Goal: Task Accomplishment & Management: Complete application form

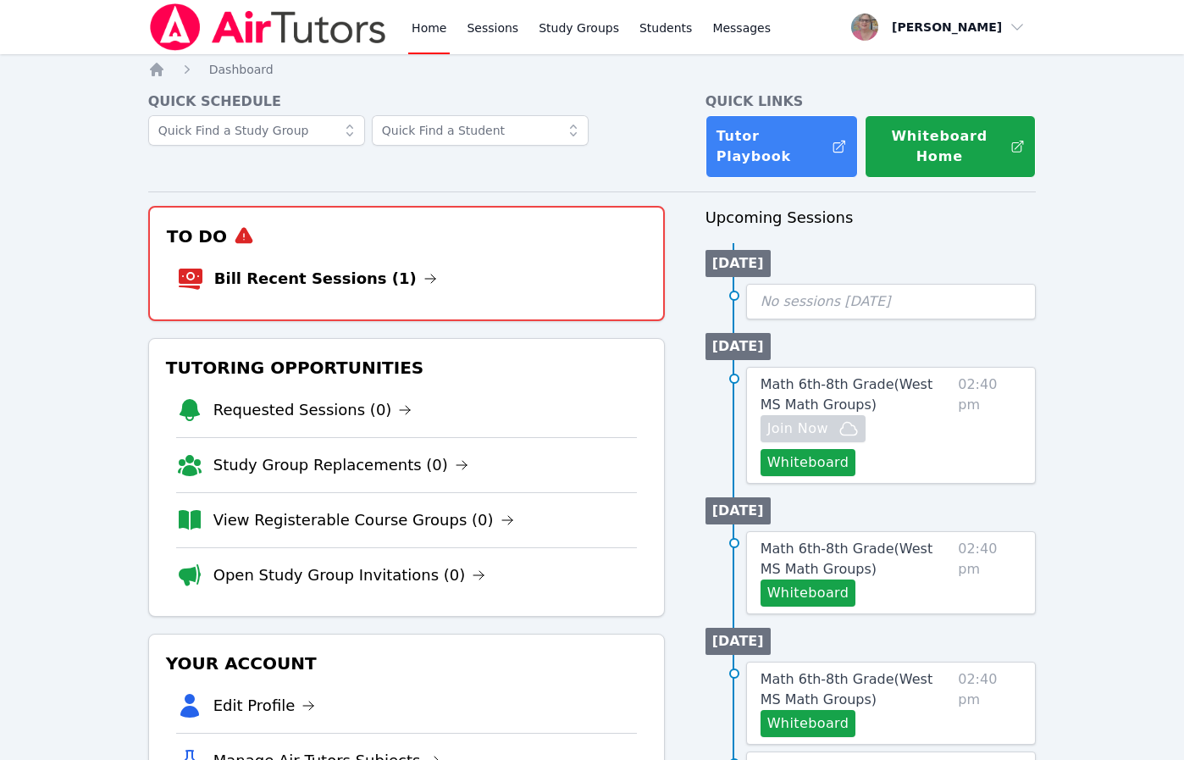
click at [235, 264] on li "Bill Recent Sessions (1)" at bounding box center [406, 279] width 459 height 54
click at [235, 271] on link "Bill Recent Sessions (1)" at bounding box center [325, 279] width 223 height 24
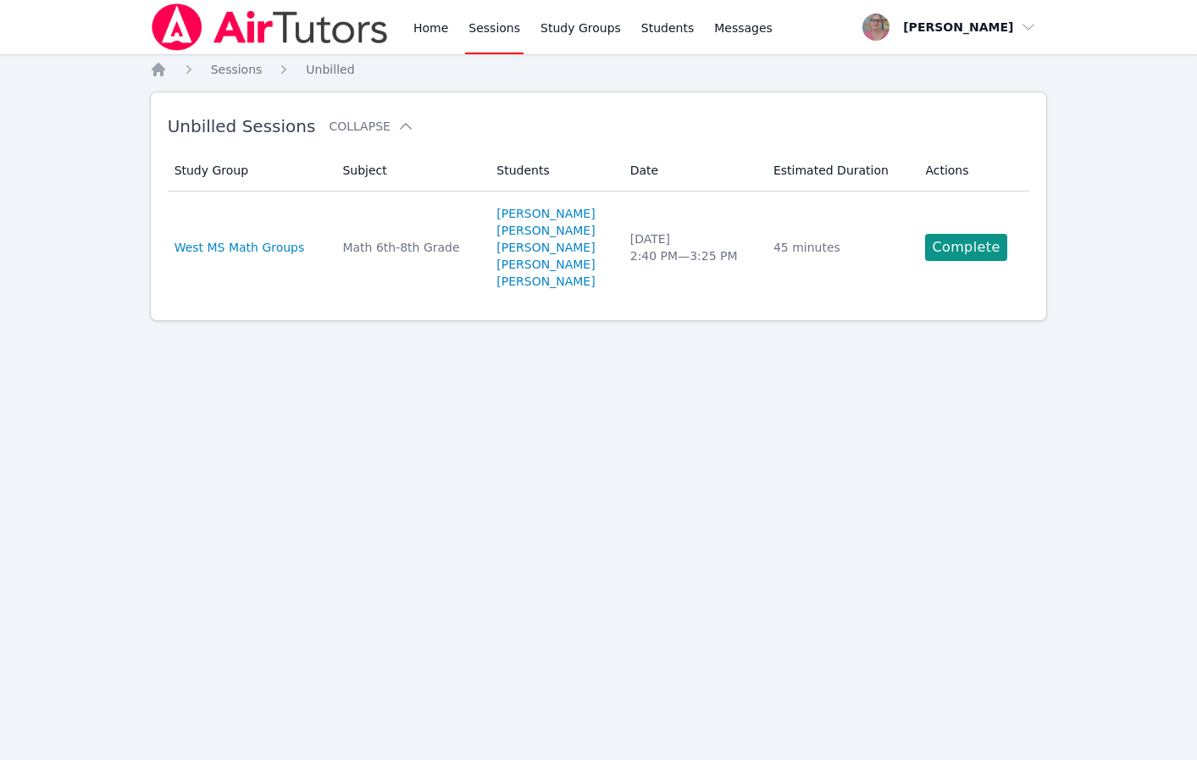
click at [966, 248] on link "Complete" at bounding box center [965, 247] width 81 height 27
click at [966, 248] on div "Home Sessions Study Groups Students Messages Open user menu [PERSON_NAME] Open …" at bounding box center [598, 380] width 1197 height 760
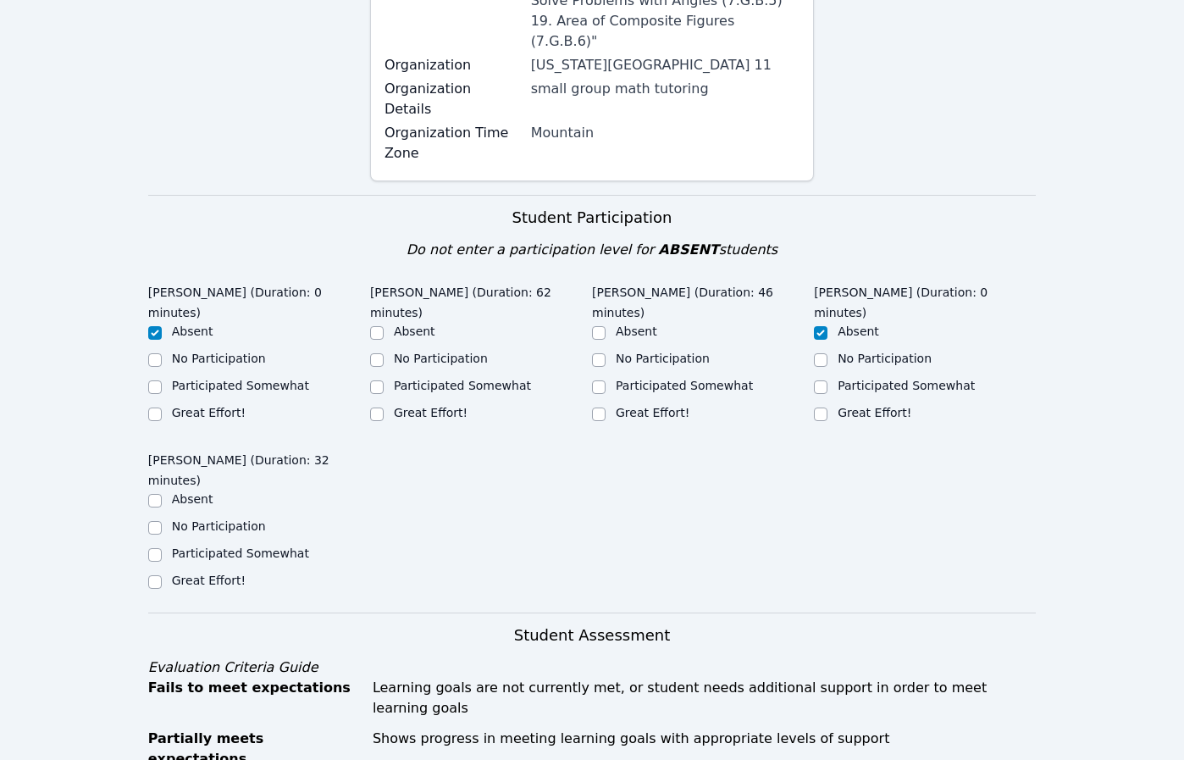
scroll to position [807, 0]
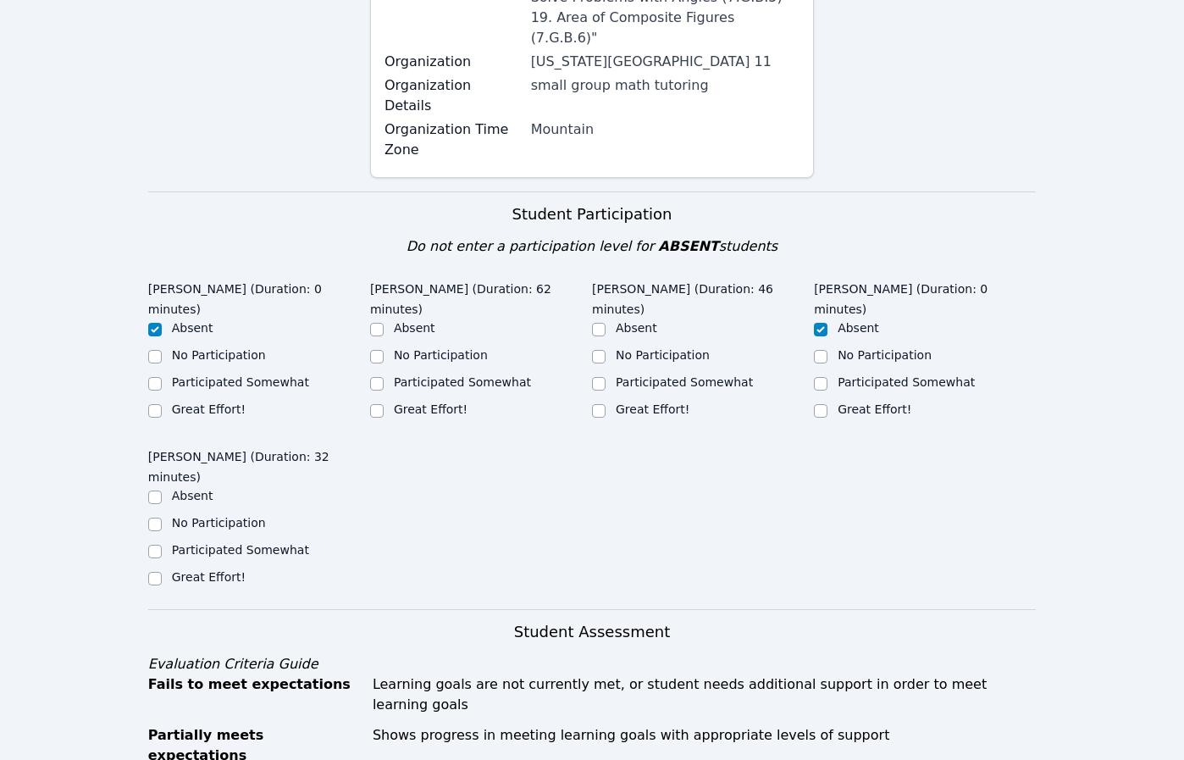
click at [1159, 423] on div "Home Sessions Study Groups Students Messages Open user menu [PERSON_NAME] Open …" at bounding box center [592, 584] width 1184 height 2783
click at [639, 402] on label "Great Effort!" at bounding box center [653, 409] width 74 height 14
click at [605, 404] on input "Great Effort!" at bounding box center [599, 411] width 14 height 14
checkbox input "true"
click at [401, 402] on label "Great Effort!" at bounding box center [431, 409] width 74 height 14
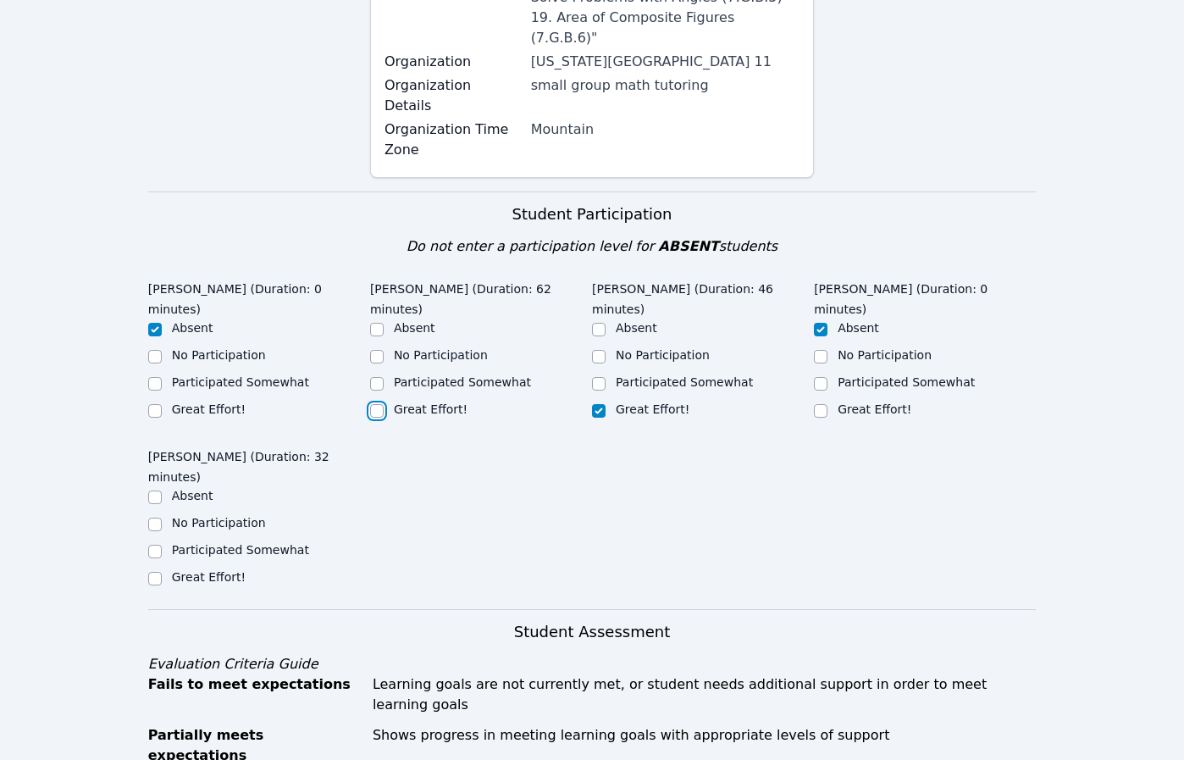
click at [384, 404] on input "Great Effort!" at bounding box center [377, 411] width 14 height 14
click at [398, 402] on label "Great Effort!" at bounding box center [431, 409] width 74 height 14
click at [384, 404] on input "Great Effort!" at bounding box center [377, 411] width 14 height 14
click at [396, 402] on label "Great Effort!" at bounding box center [431, 409] width 74 height 14
click at [384, 404] on input "Great Effort!" at bounding box center [377, 411] width 14 height 14
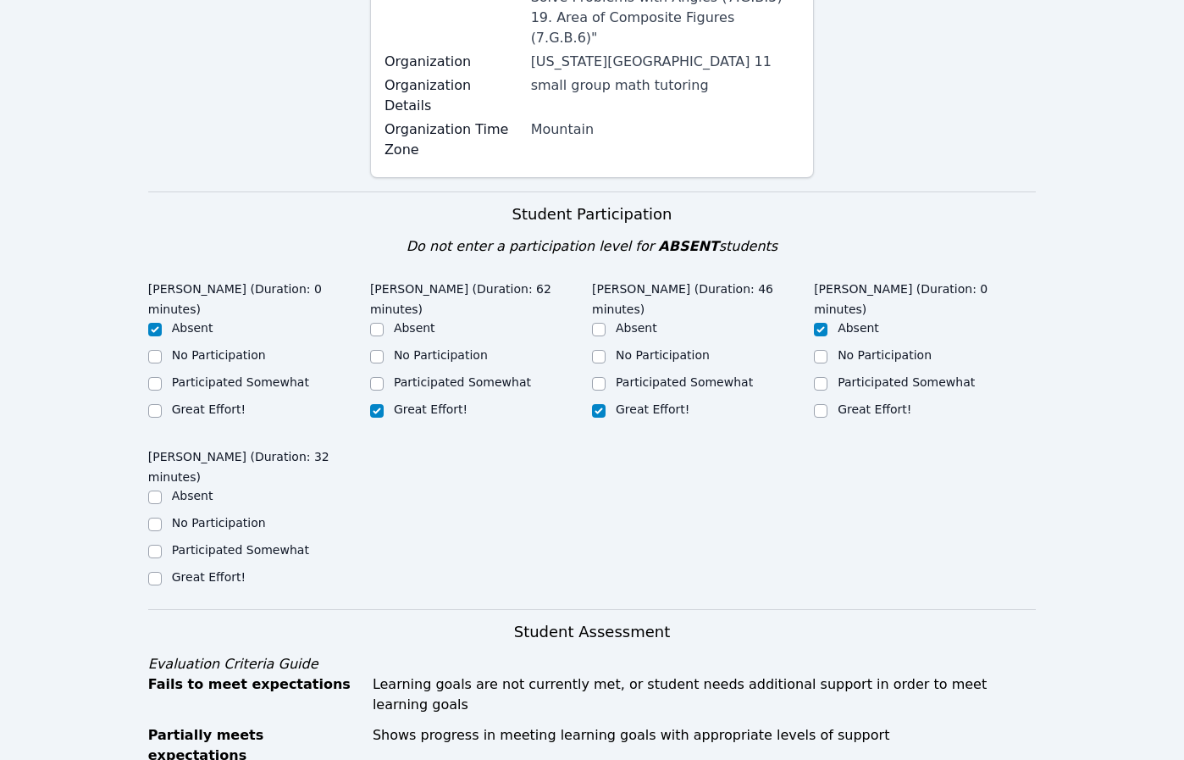
click at [396, 402] on label "Great Effort!" at bounding box center [431, 409] width 74 height 14
click at [384, 404] on input "Great Effort!" at bounding box center [377, 411] width 14 height 14
checkbox input "true"
click at [395, 401] on div "Great Effort!" at bounding box center [481, 411] width 222 height 20
click at [241, 543] on label "Participated Somewhat" at bounding box center [240, 550] width 137 height 14
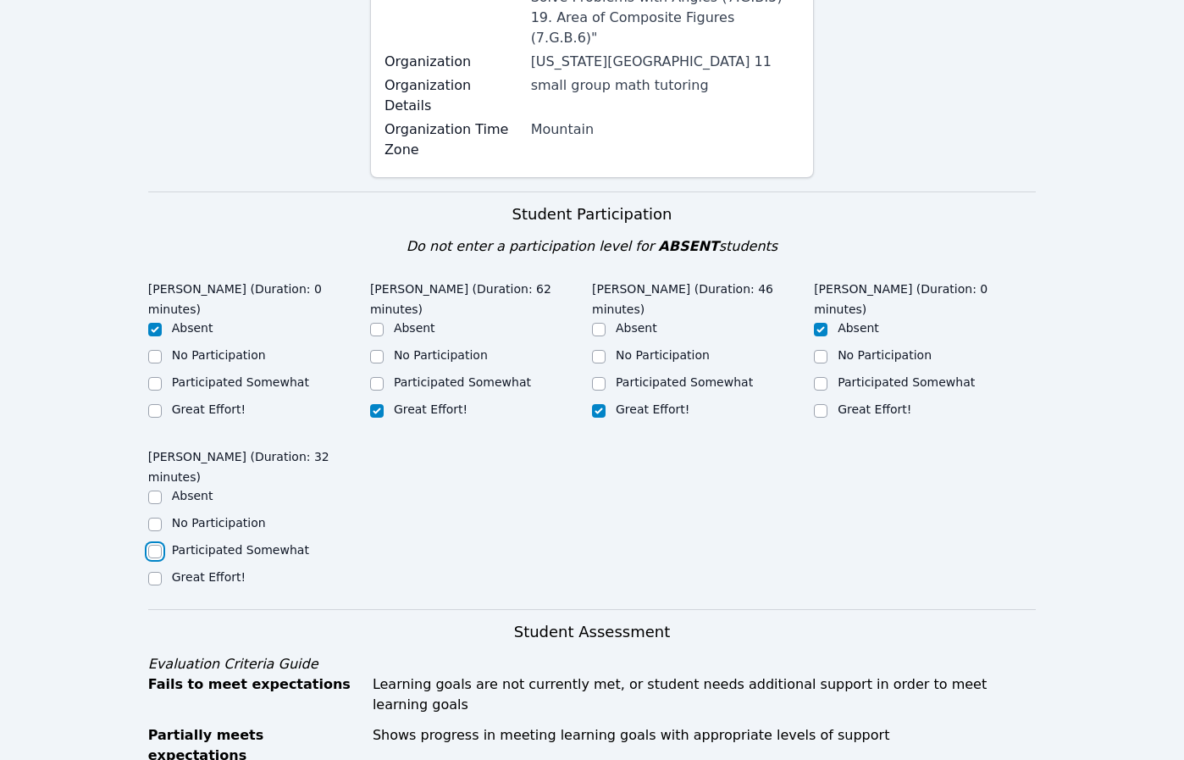
click at [162, 545] on input "Participated Somewhat" at bounding box center [155, 552] width 14 height 14
click at [241, 543] on label "Participated Somewhat" at bounding box center [240, 550] width 137 height 14
click at [162, 545] on input "Participated Somewhat" at bounding box center [155, 552] width 14 height 14
checkbox input "true"
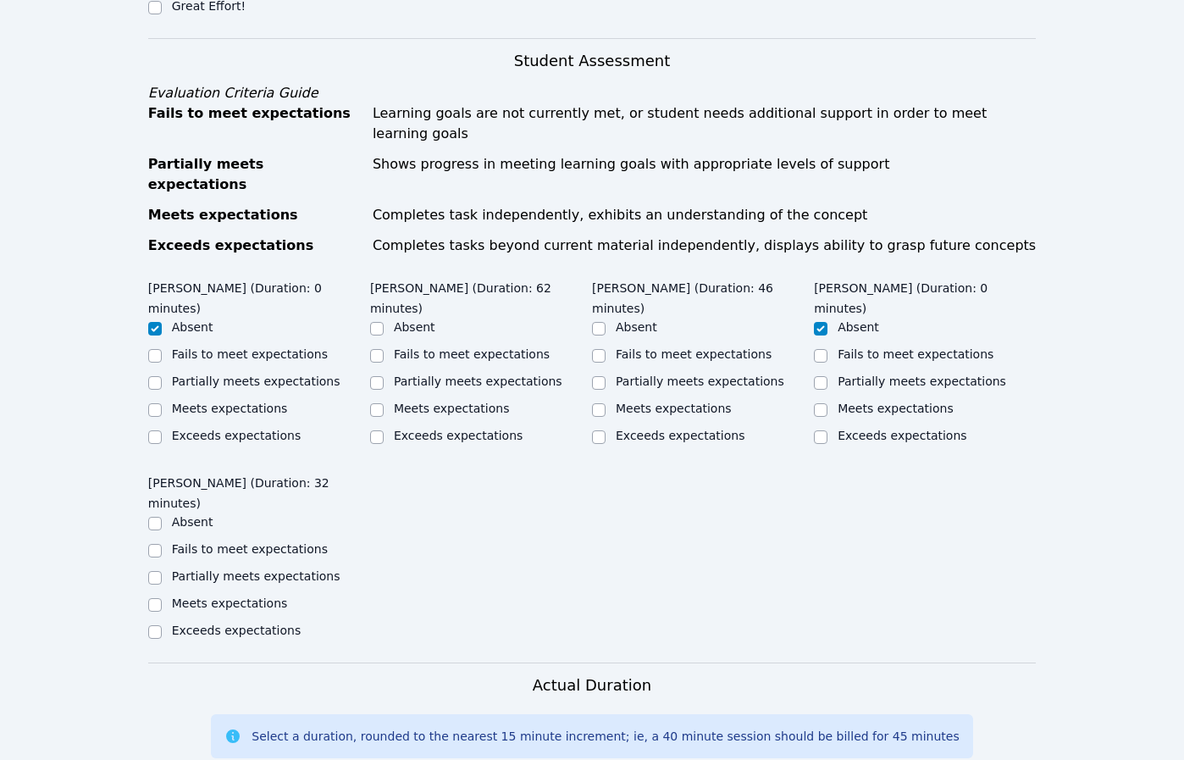
scroll to position [1381, 0]
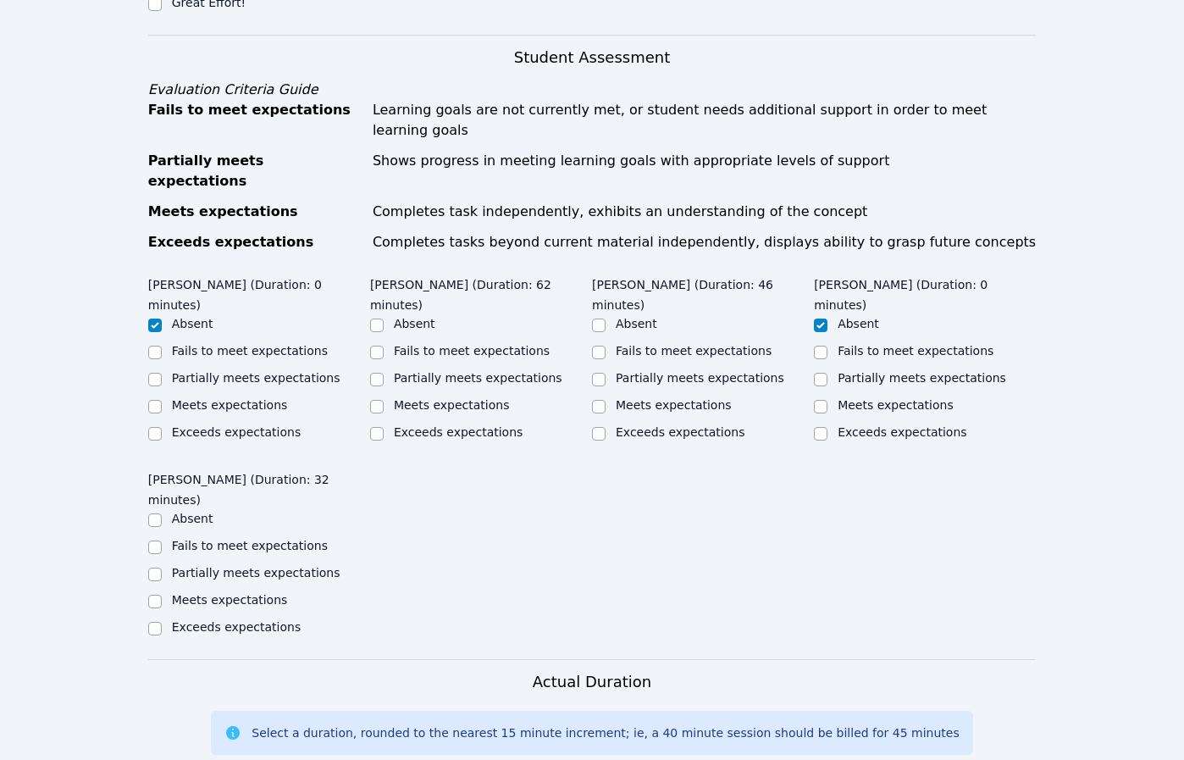
click at [705, 398] on label "Meets expectations" at bounding box center [674, 405] width 116 height 14
click at [605, 400] on input "Meets expectations" at bounding box center [599, 407] width 14 height 14
click at [705, 398] on label "Meets expectations" at bounding box center [674, 405] width 116 height 14
click at [605, 400] on input "Meets expectations" at bounding box center [599, 407] width 14 height 14
checkbox input "true"
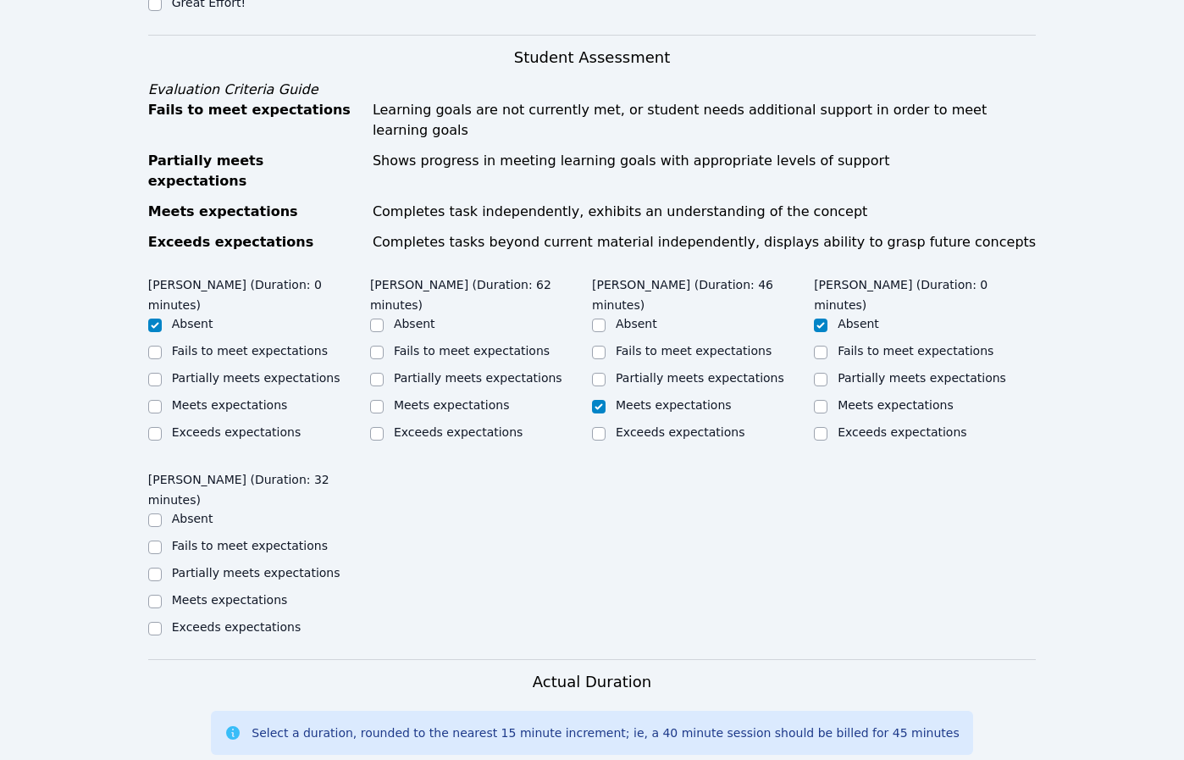
click at [456, 425] on label "Exceeds expectations" at bounding box center [458, 432] width 129 height 14
click at [384, 427] on input "Exceeds expectations" at bounding box center [377, 434] width 14 height 14
click at [456, 425] on label "Exceeds expectations" at bounding box center [458, 432] width 129 height 14
click at [384, 427] on input "Exceeds expectations" at bounding box center [377, 434] width 14 height 14
checkbox input "true"
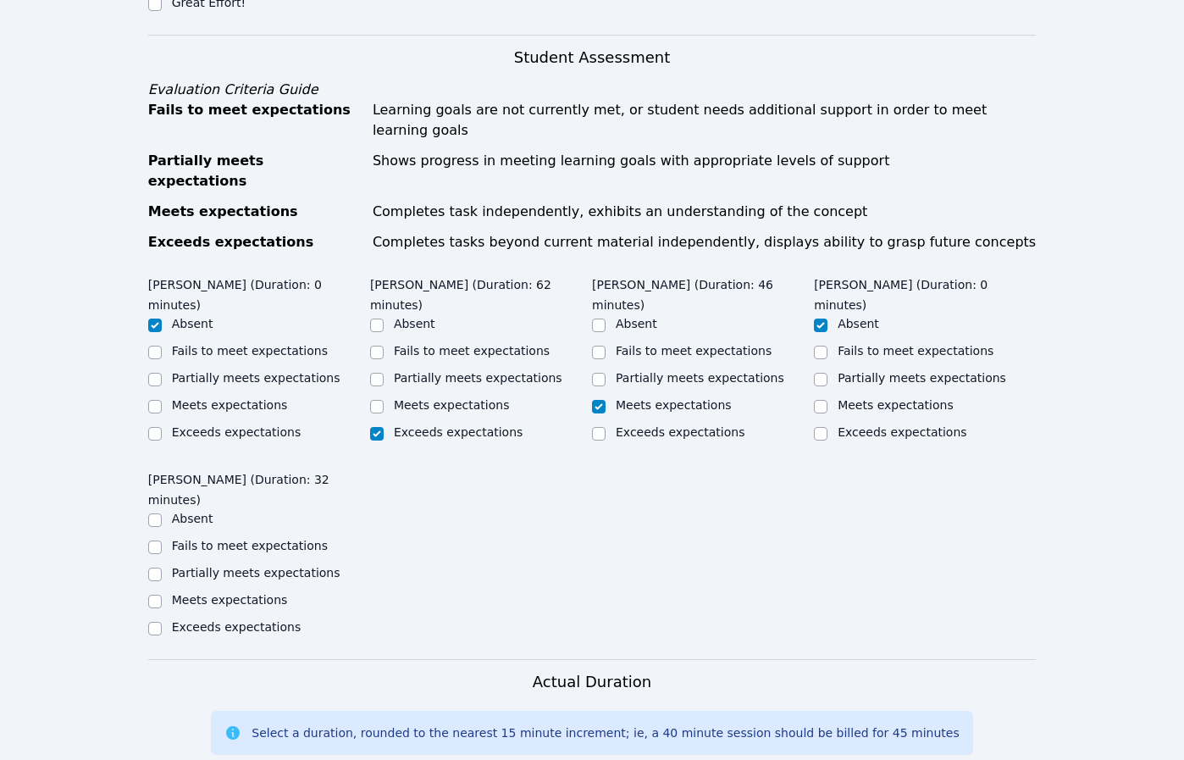
click at [208, 539] on label "Fails to meet expectations" at bounding box center [250, 546] width 156 height 14
click at [162, 540] on input "Fails to meet expectations" at bounding box center [155, 547] width 14 height 14
click at [208, 539] on label "Fails to meet expectations" at bounding box center [250, 546] width 156 height 14
click at [162, 540] on input "Fails to meet expectations" at bounding box center [155, 547] width 14 height 14
checkbox input "true"
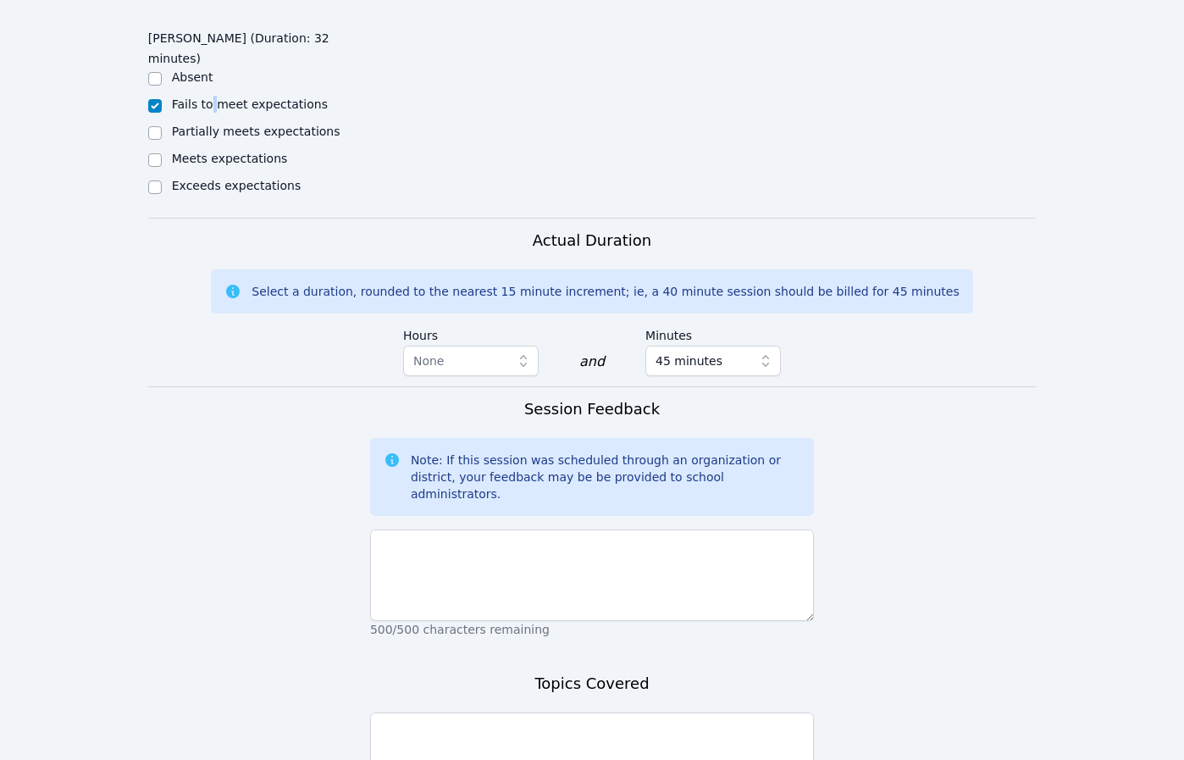
scroll to position [1832, 0]
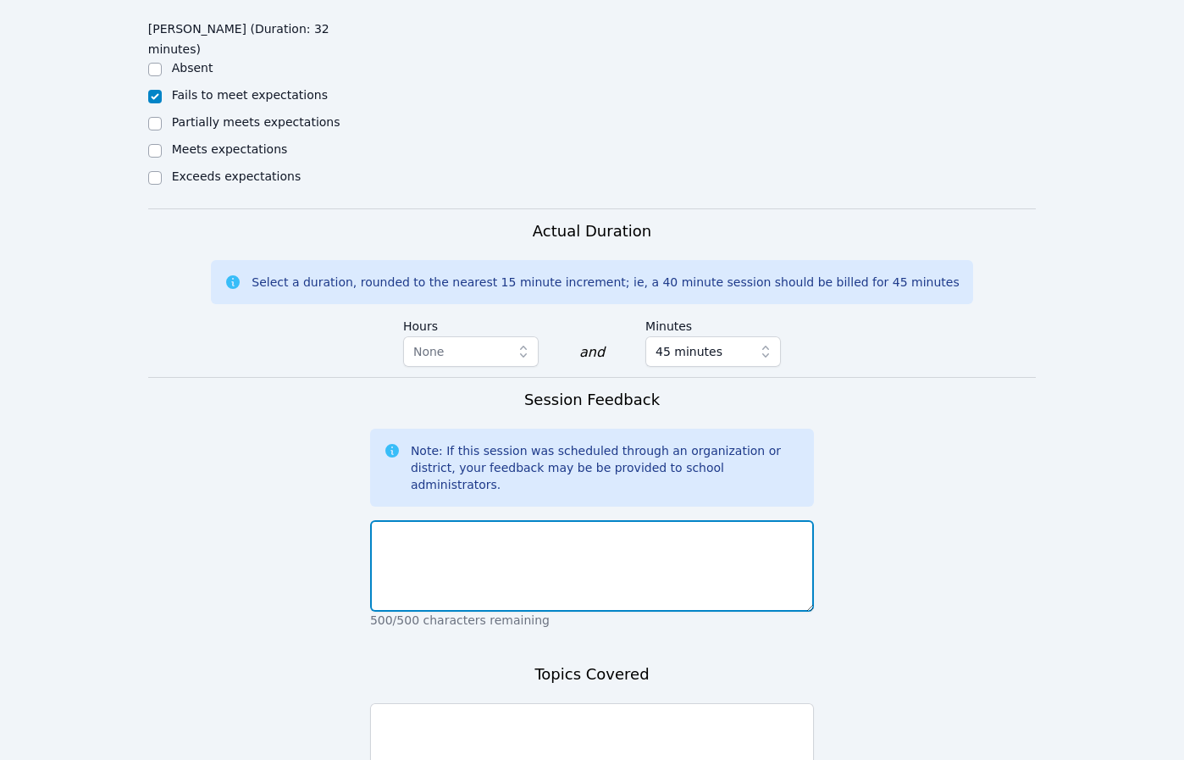
click at [707, 520] on textarea at bounding box center [592, 565] width 444 height 91
drag, startPoint x: 707, startPoint y: 395, endPoint x: 710, endPoint y: 379, distance: 16.3
click at [707, 520] on textarea at bounding box center [592, 565] width 444 height 91
paste textarea "[PERSON_NAME] came to the cloudroom and did some work for 10 minutes, but then …"
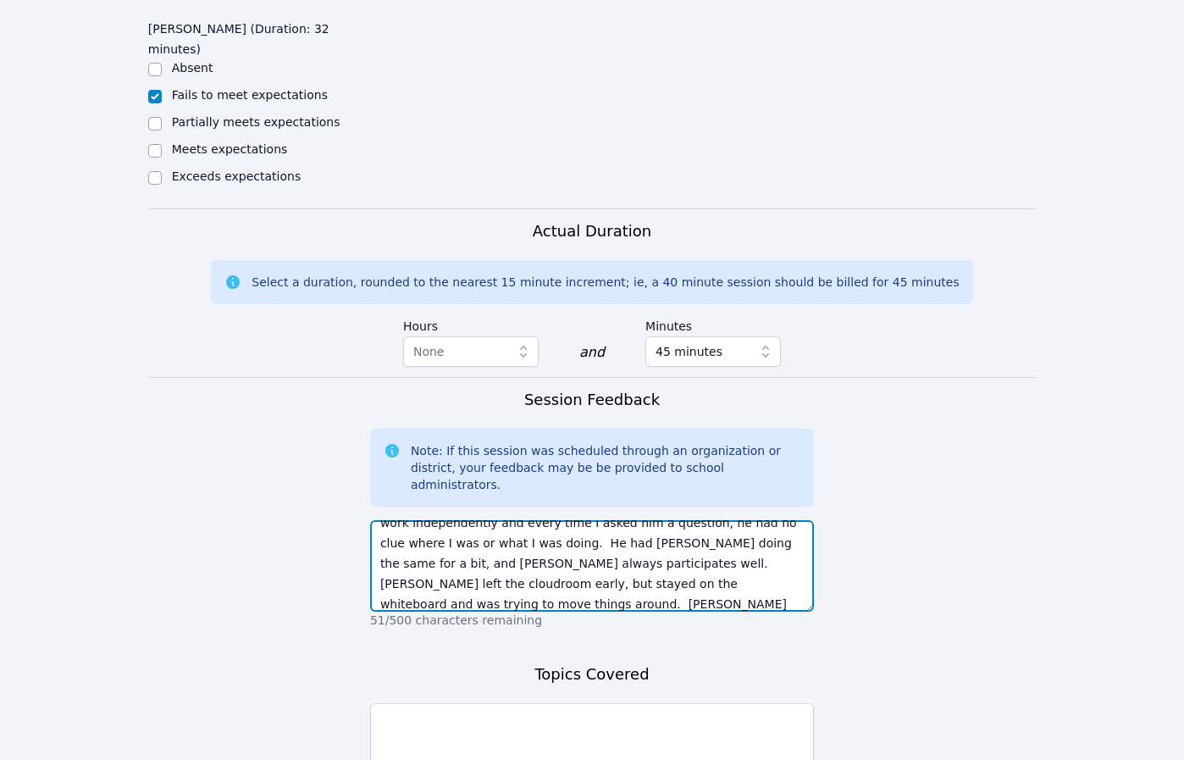
scroll to position [74, 0]
type textarea "[PERSON_NAME] came to the cloudroom and did some work for 10 minutes, but then …"
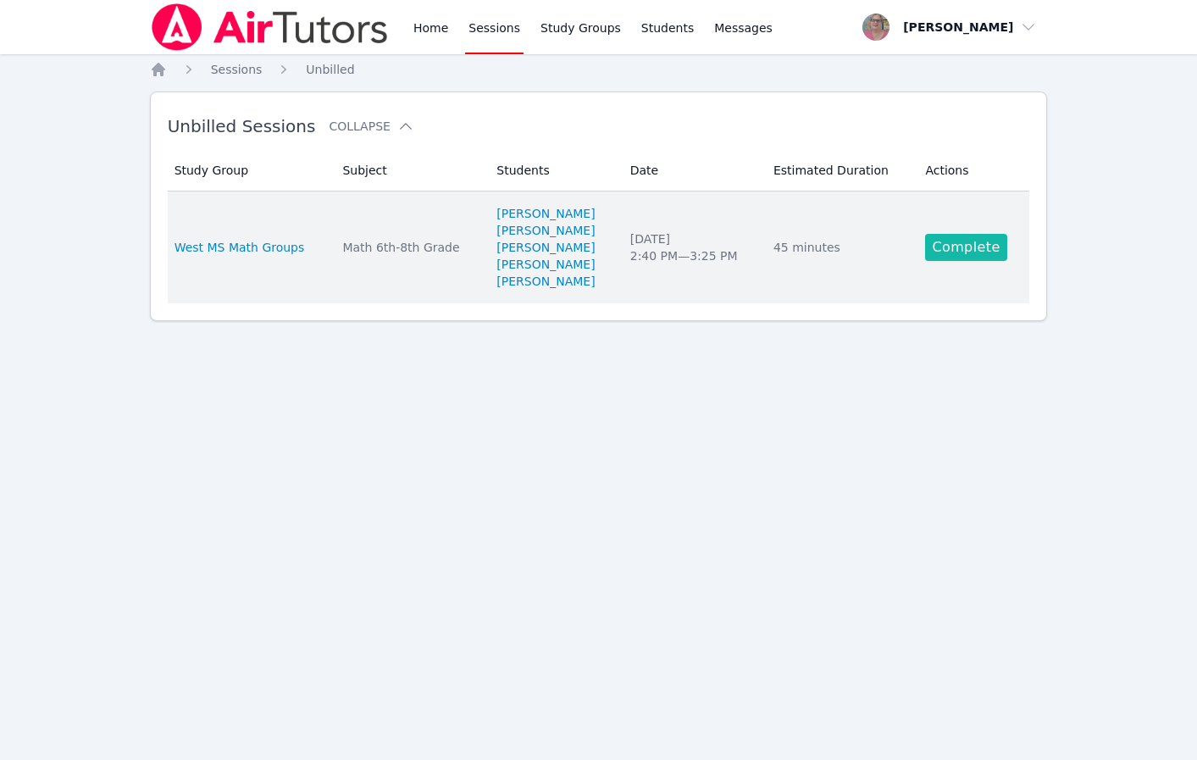
click at [956, 245] on link "Complete" at bounding box center [965, 247] width 81 height 27
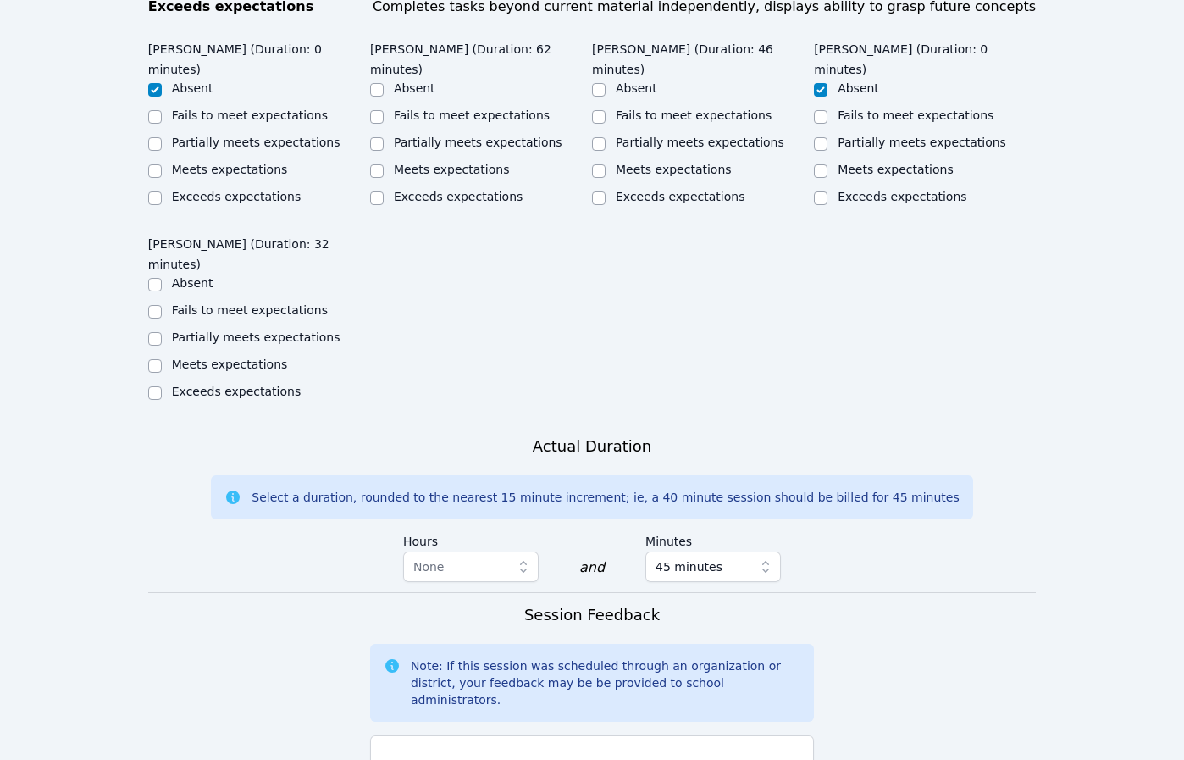
scroll to position [1844, 0]
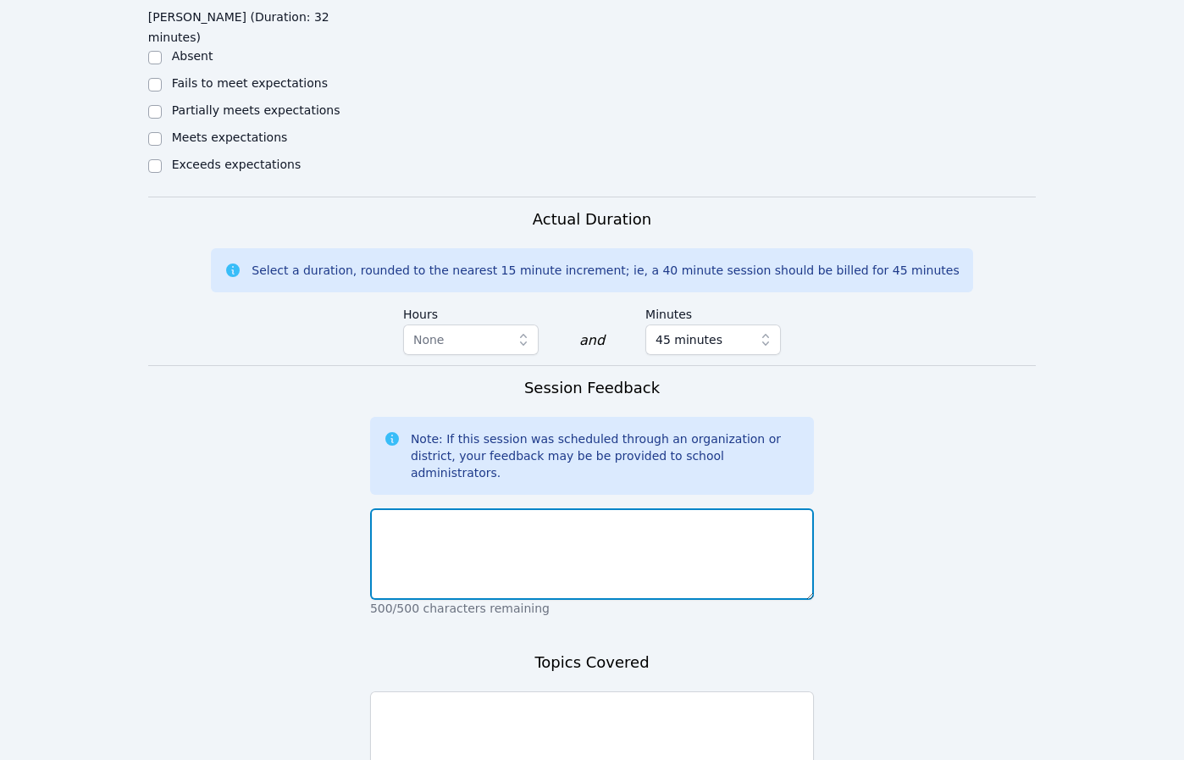
click at [599, 508] on textarea at bounding box center [592, 553] width 444 height 91
paste textarea "[PERSON_NAME] came to the cloudroom and did some work for 10 minutes, but then …"
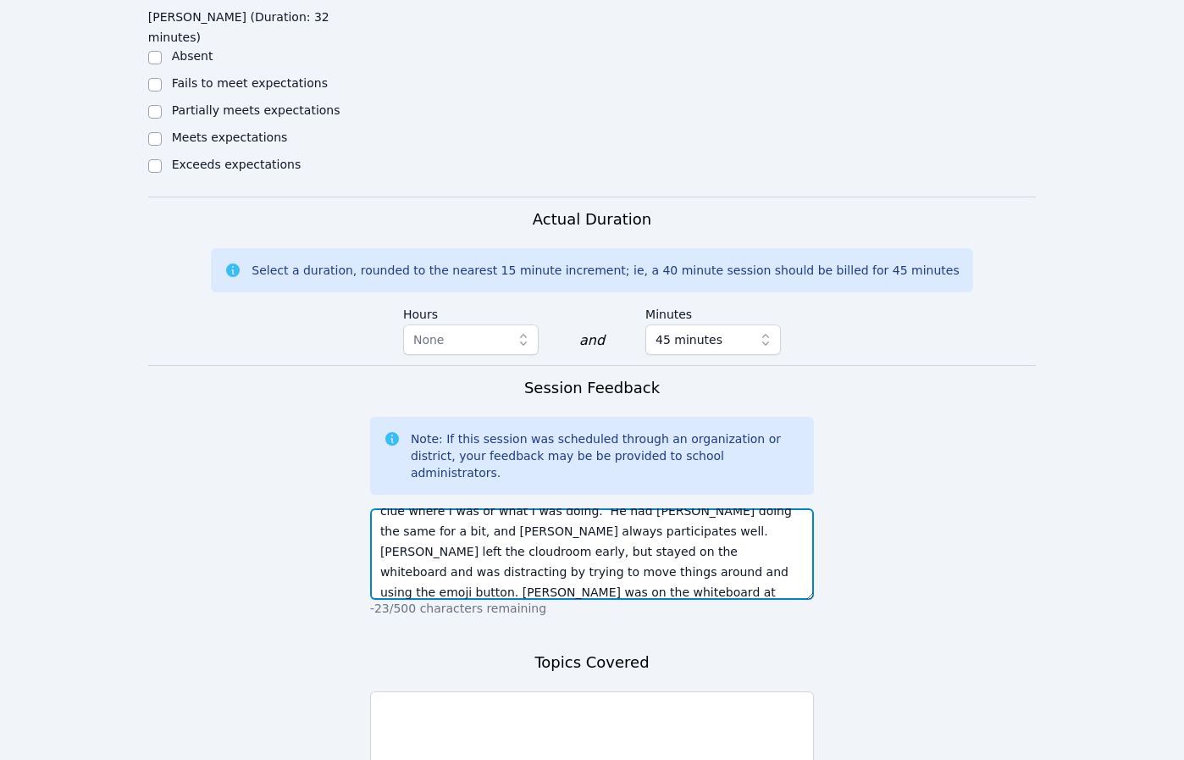
scroll to position [94, 0]
type textarea "[PERSON_NAME] came to the cloudroom and did some work for 10 minutes, but then …"
click at [519, 508] on textarea "[PERSON_NAME] came to the cloudroom and did some work for 10 minutes, but then …" at bounding box center [592, 553] width 444 height 91
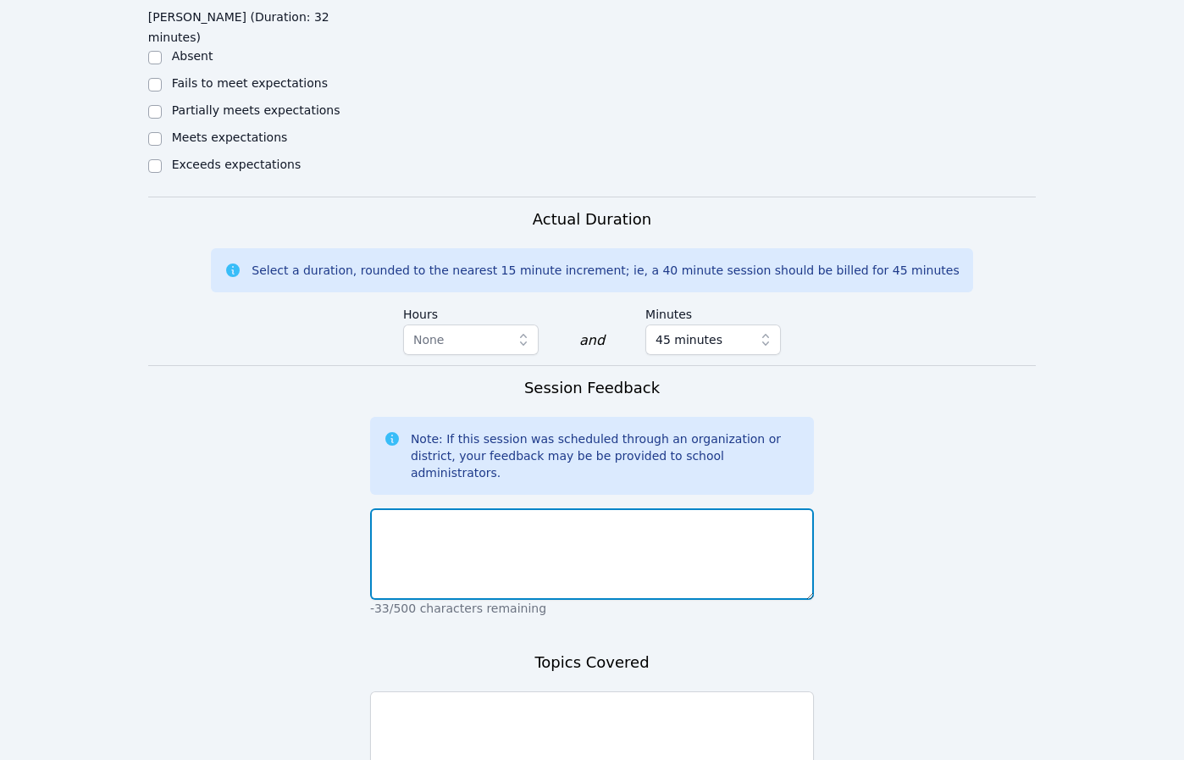
scroll to position [0, 0]
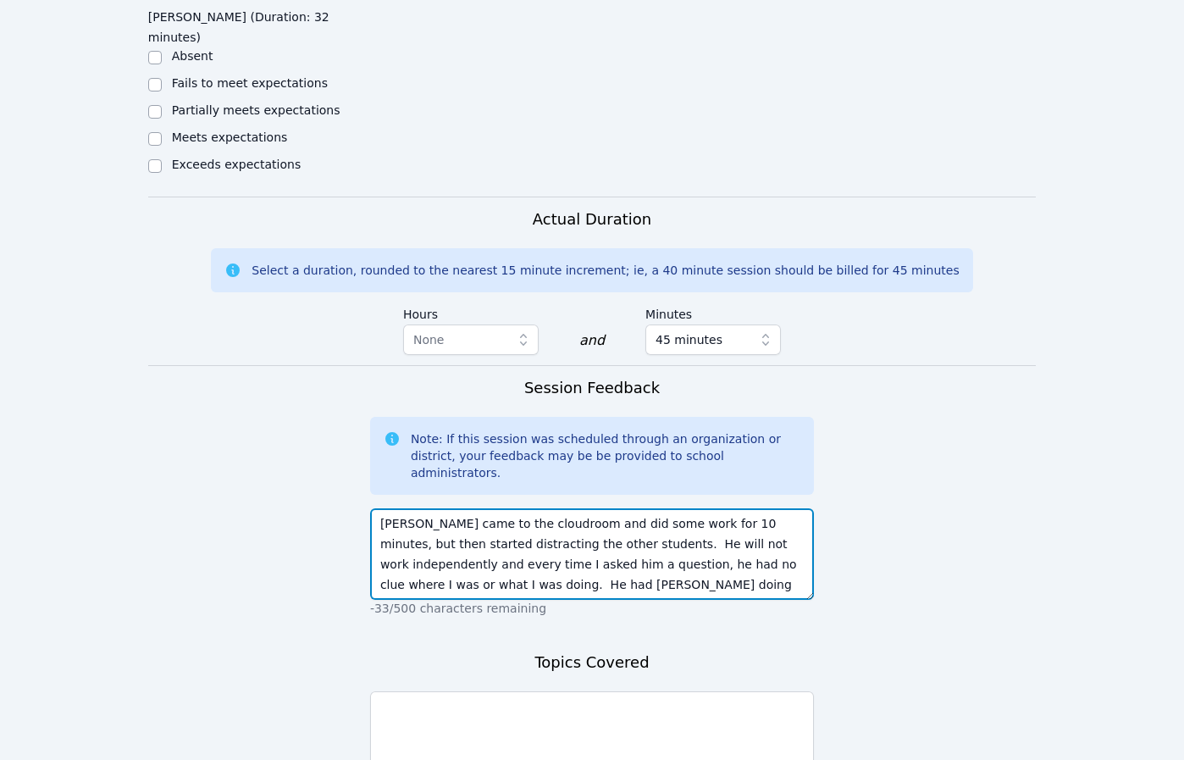
click at [379, 508] on textarea "[PERSON_NAME] came to the cloudroom and did some work for 10 minutes, but then …" at bounding box center [592, 553] width 444 height 91
type textarea "[PERSON_NAME] came to the cloudroom and did some work for 10 minutes, but then …"
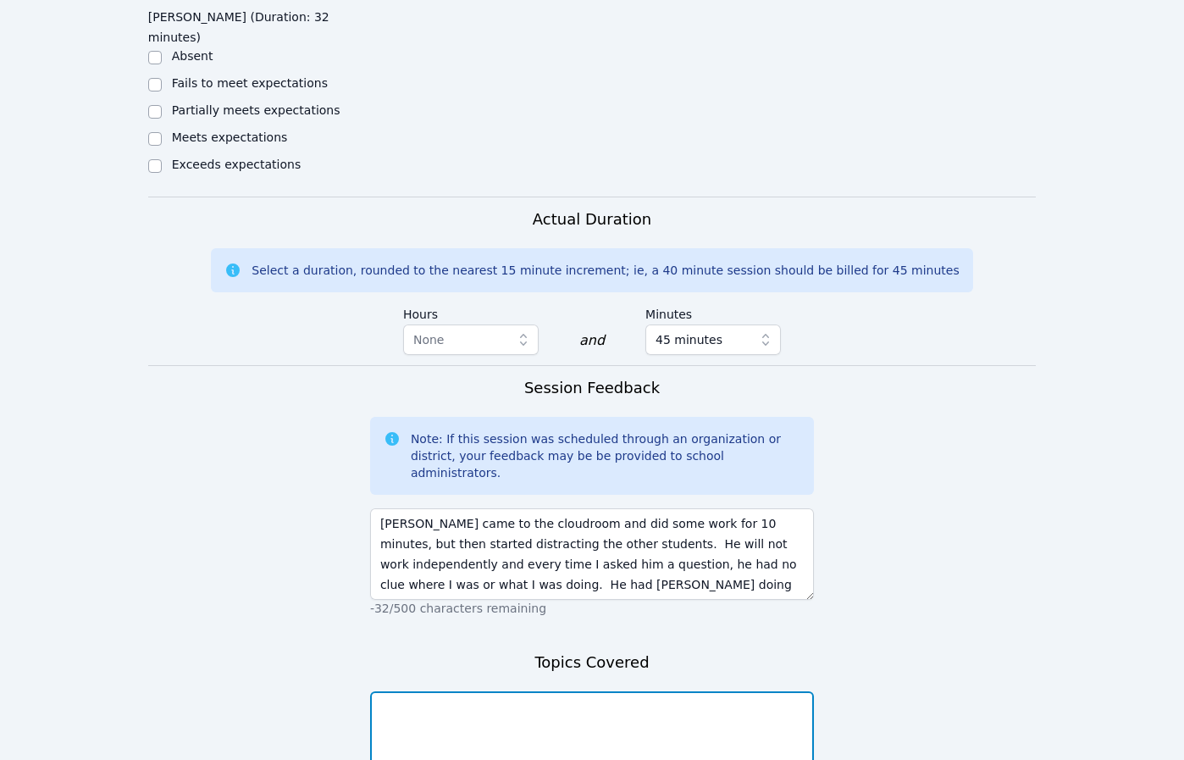
click at [503, 691] on textarea at bounding box center [592, 736] width 444 height 91
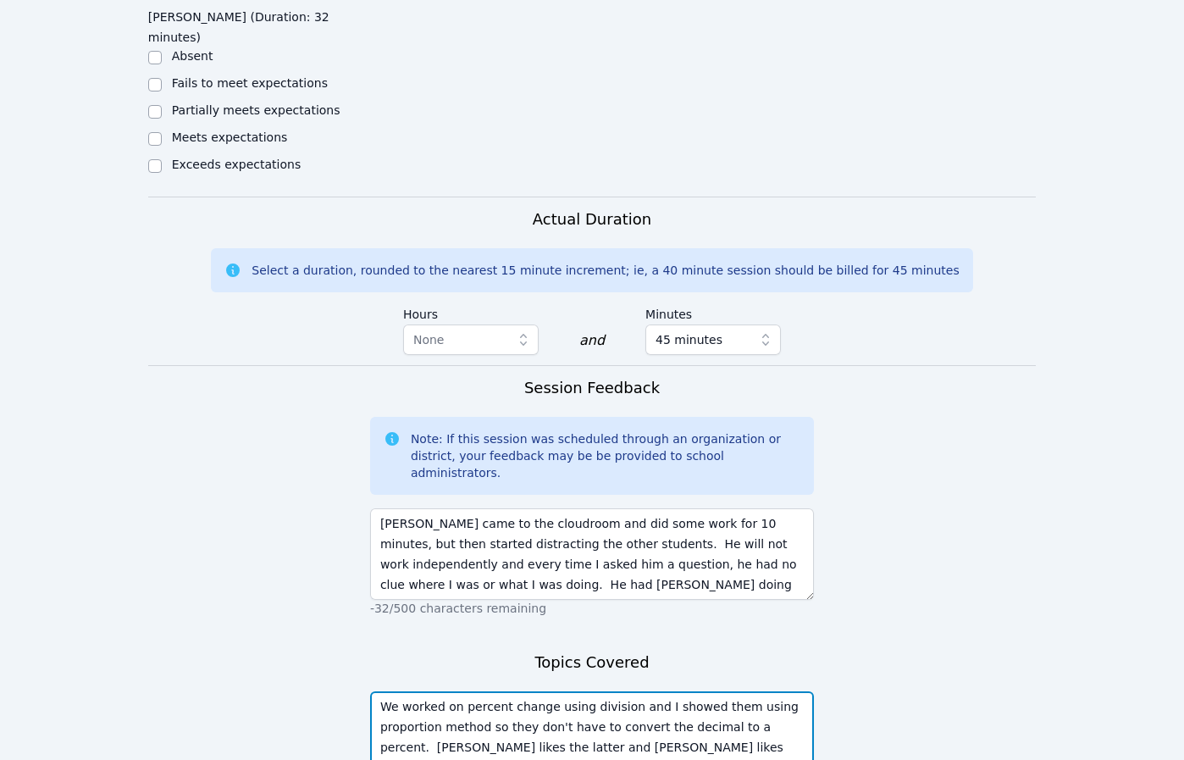
type textarea "We worked on percent change using division and I showed them using proportion m…"
click at [594, 661] on form "Student Participation Do not enter a participation level for ABSENT students [P…" at bounding box center [592, 23] width 888 height 1737
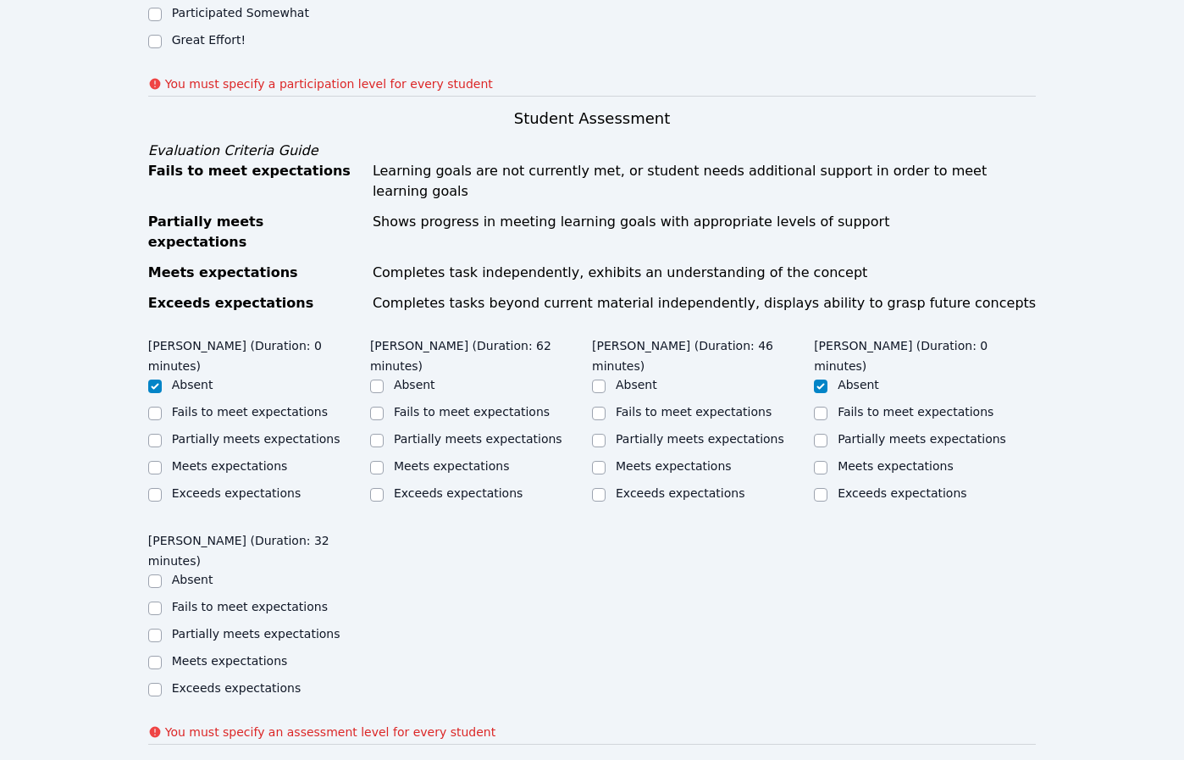
scroll to position [1208, 0]
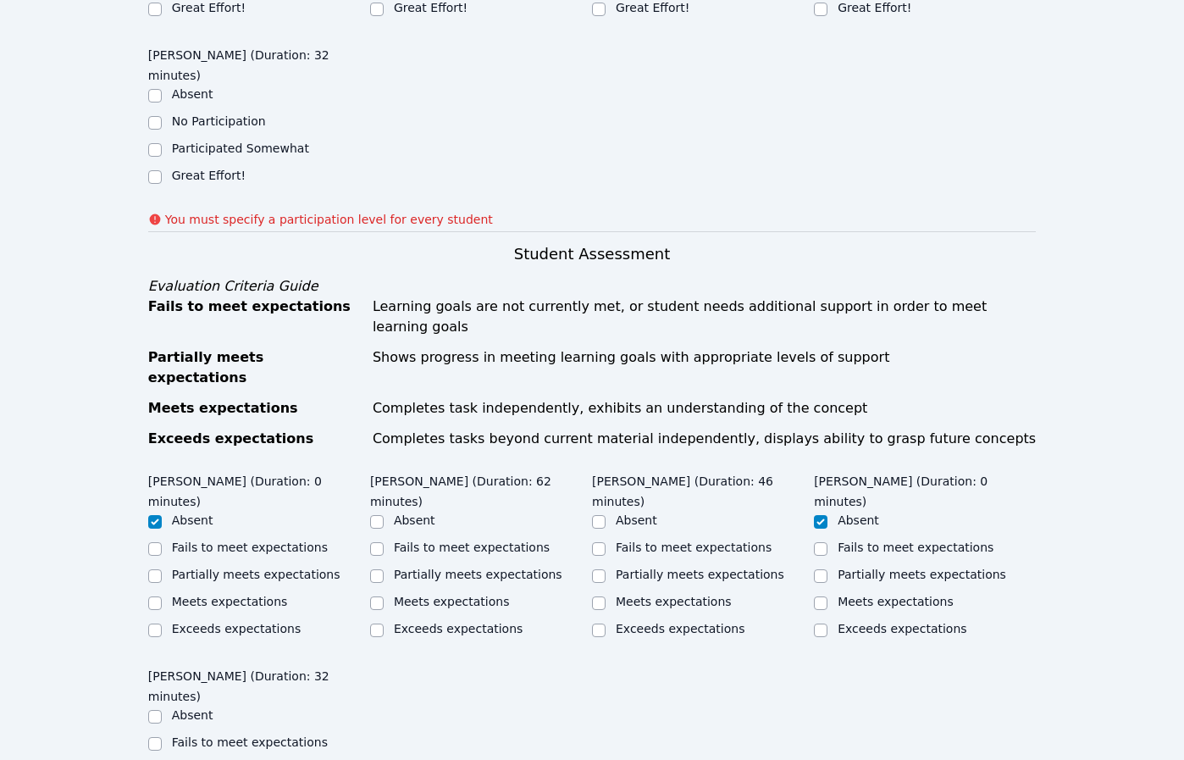
click at [639, 594] on label "Meets expectations" at bounding box center [674, 601] width 116 height 14
click at [605, 596] on input "Meets expectations" at bounding box center [599, 603] width 14 height 14
click at [639, 594] on label "Meets expectations" at bounding box center [674, 601] width 116 height 14
click at [605, 596] on input "Meets expectations" at bounding box center [599, 603] width 14 height 14
checkbox input "true"
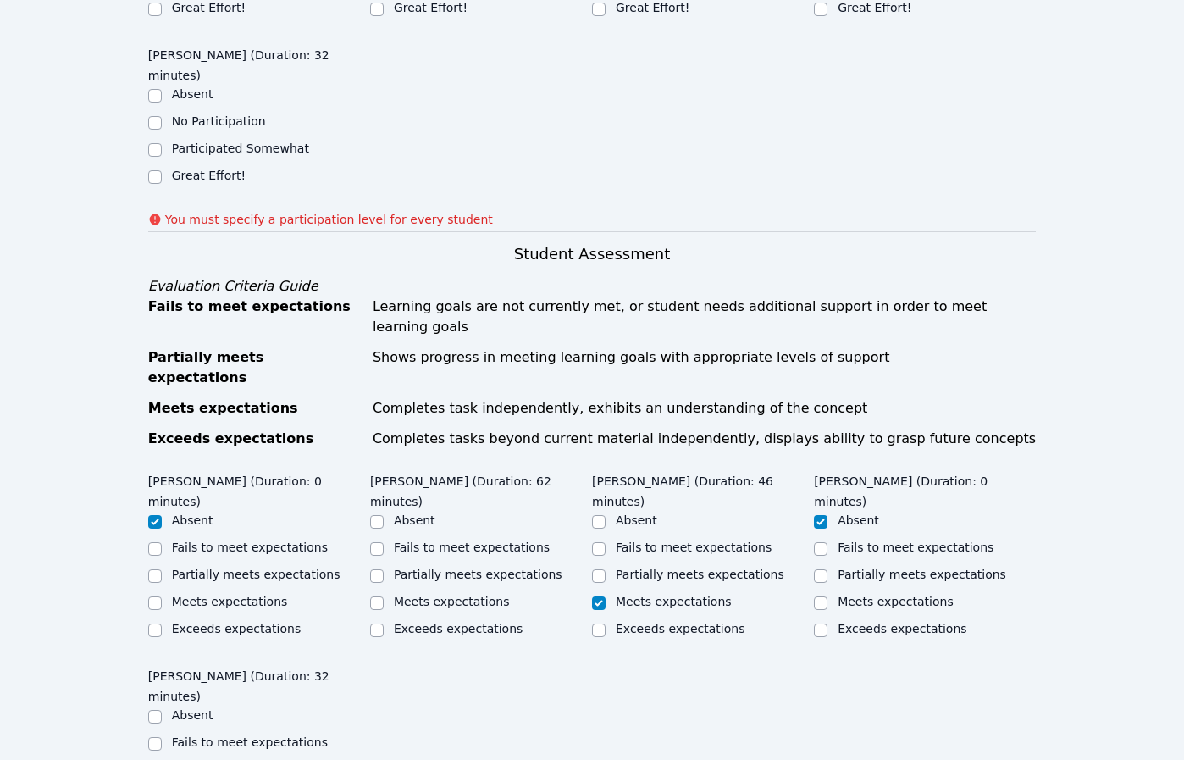
click at [469, 622] on label "Exceeds expectations" at bounding box center [458, 629] width 129 height 14
click at [384, 623] on input "Exceeds expectations" at bounding box center [377, 630] width 14 height 14
checkbox input "true"
click at [214, 735] on label "Fails to meet expectations" at bounding box center [250, 742] width 156 height 14
click at [162, 737] on input "Fails to meet expectations" at bounding box center [155, 744] width 14 height 14
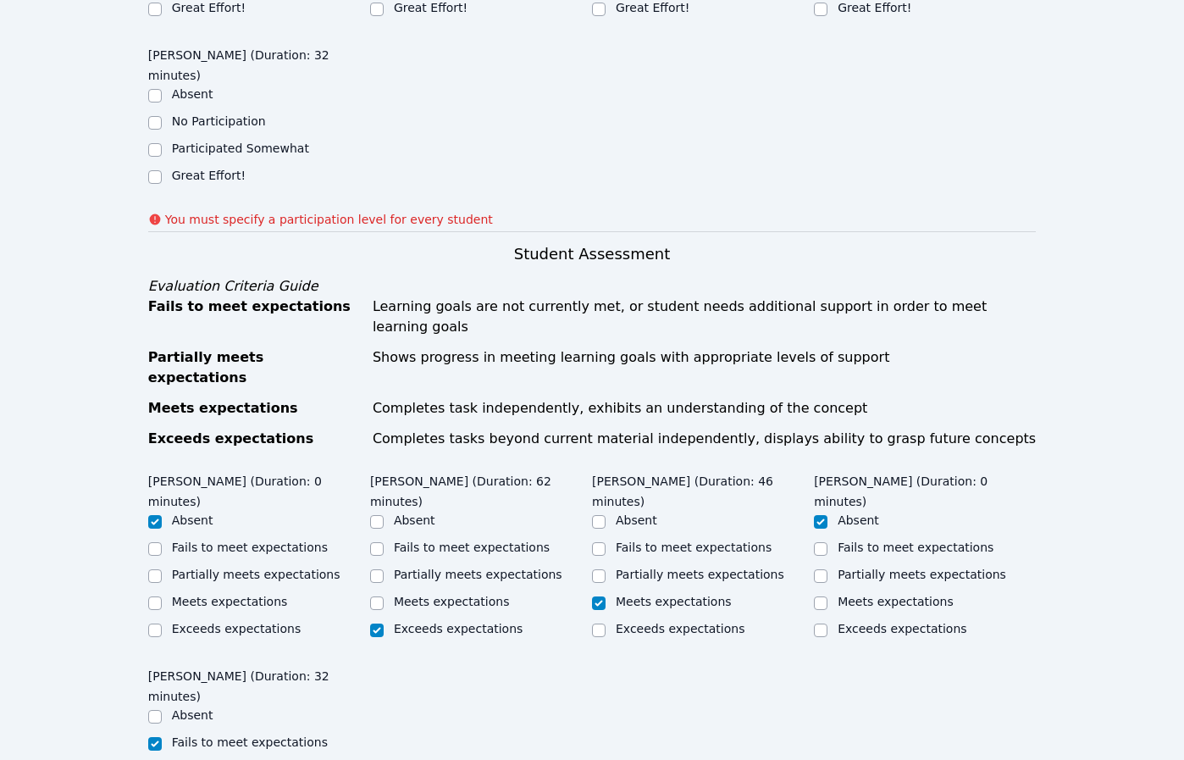
click at [214, 735] on label "Fails to meet expectations" at bounding box center [250, 742] width 156 height 14
click at [162, 737] on input "Fails to meet expectations" at bounding box center [155, 744] width 14 height 14
checkbox input "true"
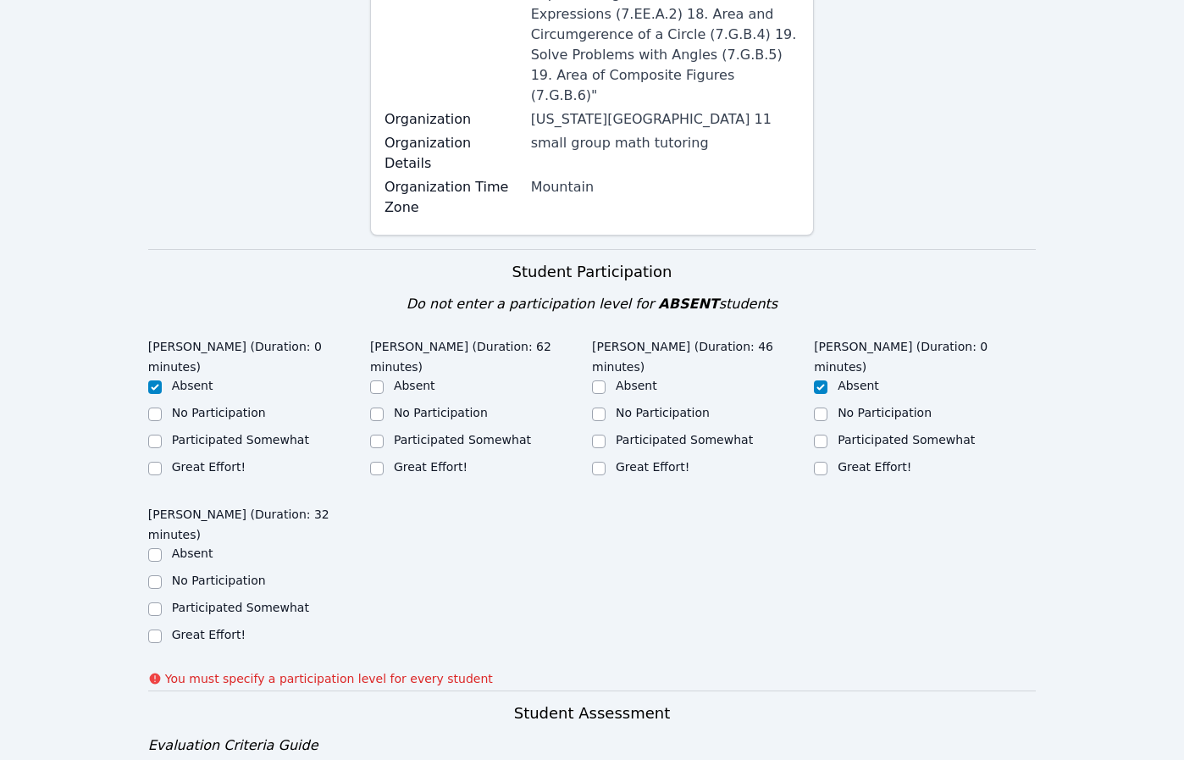
scroll to position [725, 0]
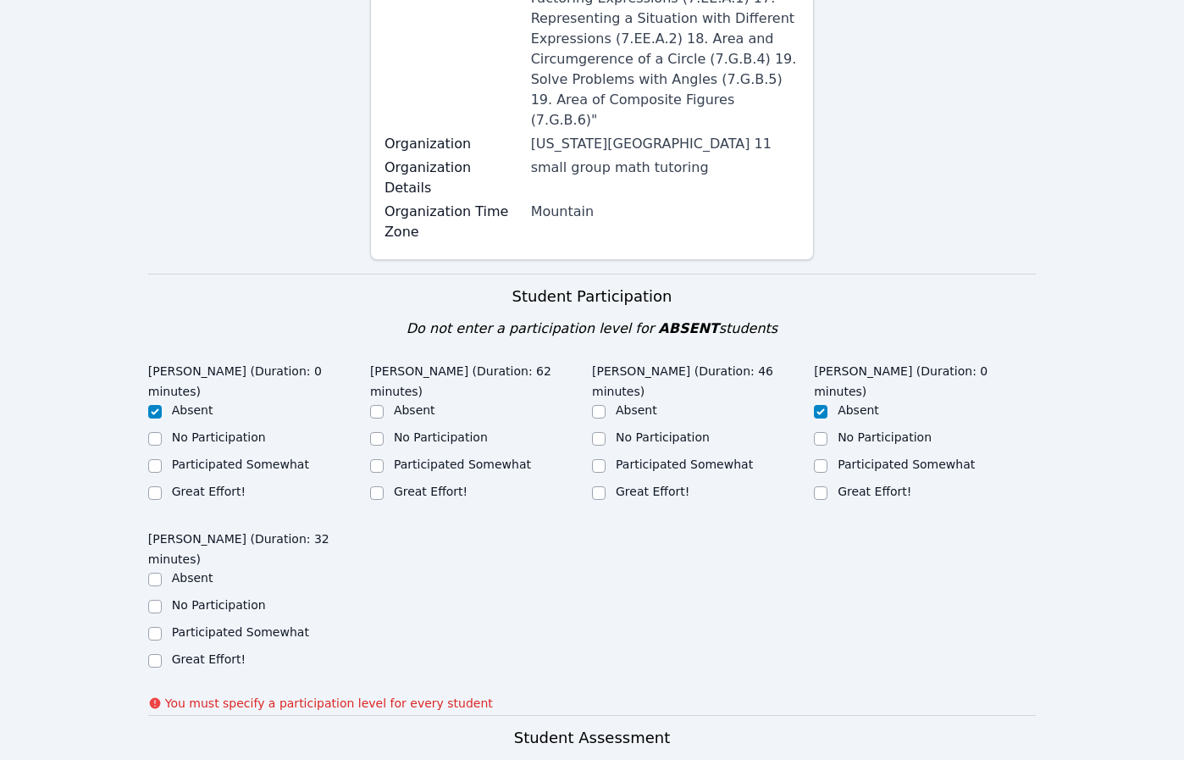
click at [650, 484] on label "Great Effort!" at bounding box center [653, 491] width 74 height 14
click at [605, 486] on input "Great Effort!" at bounding box center [599, 493] width 14 height 14
click at [650, 484] on label "Great Effort!" at bounding box center [653, 491] width 74 height 14
click at [605, 486] on input "Great Effort!" at bounding box center [599, 493] width 14 height 14
checkbox input "true"
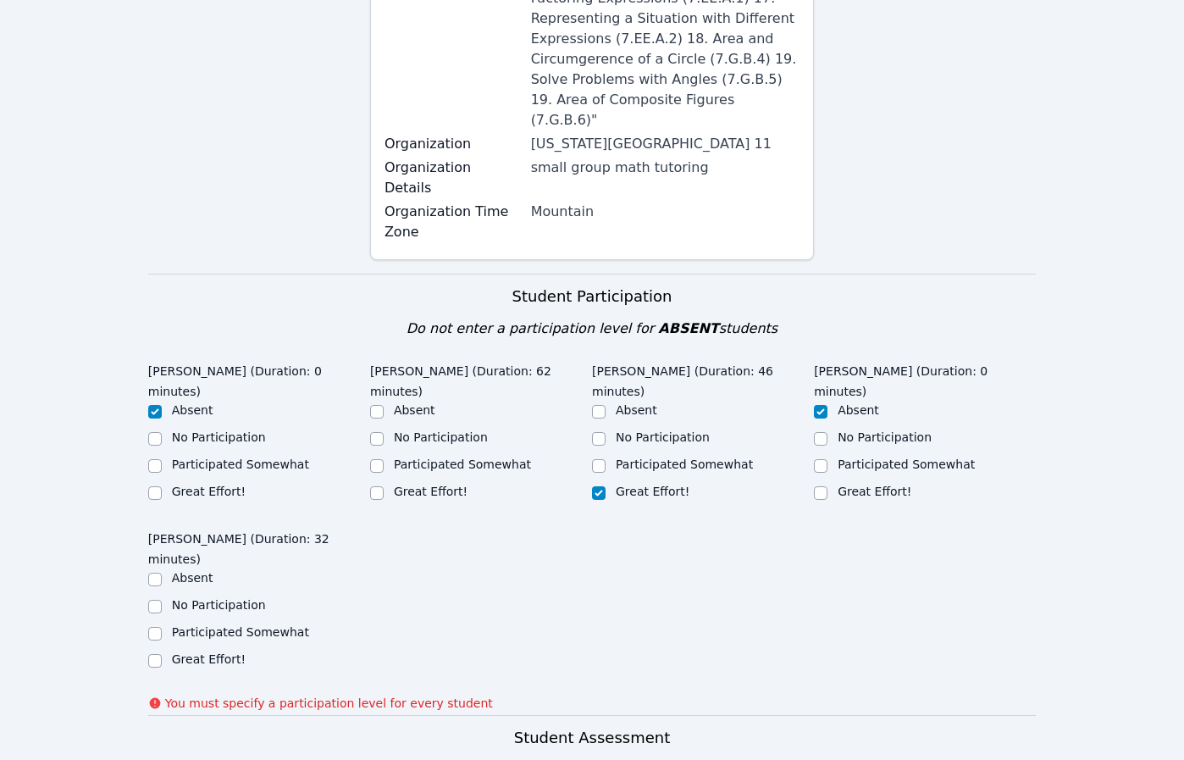
click at [426, 484] on label "Great Effort!" at bounding box center [431, 491] width 74 height 14
click at [384, 486] on input "Great Effort!" at bounding box center [377, 493] width 14 height 14
click at [426, 484] on label "Great Effort!" at bounding box center [431, 491] width 74 height 14
click at [384, 486] on input "Great Effort!" at bounding box center [377, 493] width 14 height 14
checkbox input "true"
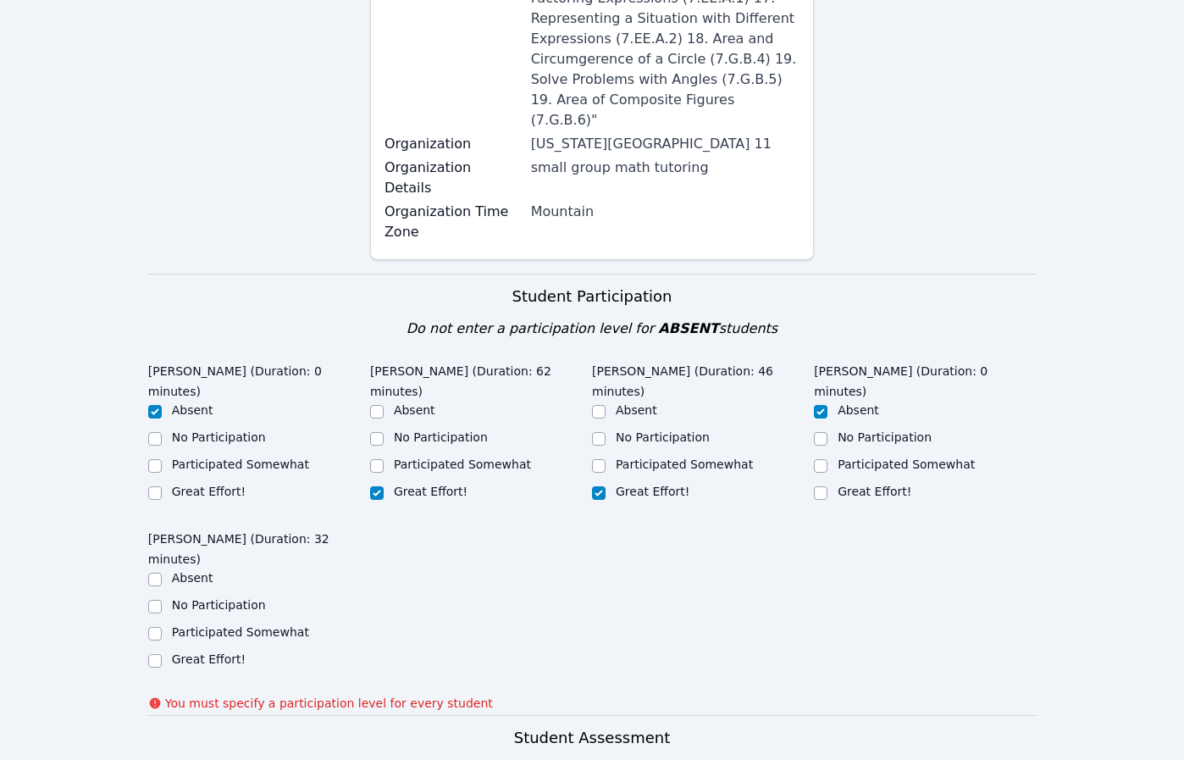
click at [220, 625] on label "Participated Somewhat" at bounding box center [240, 632] width 137 height 14
click at [162, 627] on input "Participated Somewhat" at bounding box center [155, 634] width 14 height 14
click at [220, 625] on label "Participated Somewhat" at bounding box center [240, 632] width 137 height 14
click at [162, 627] on input "Participated Somewhat" at bounding box center [155, 634] width 14 height 14
checkbox input "true"
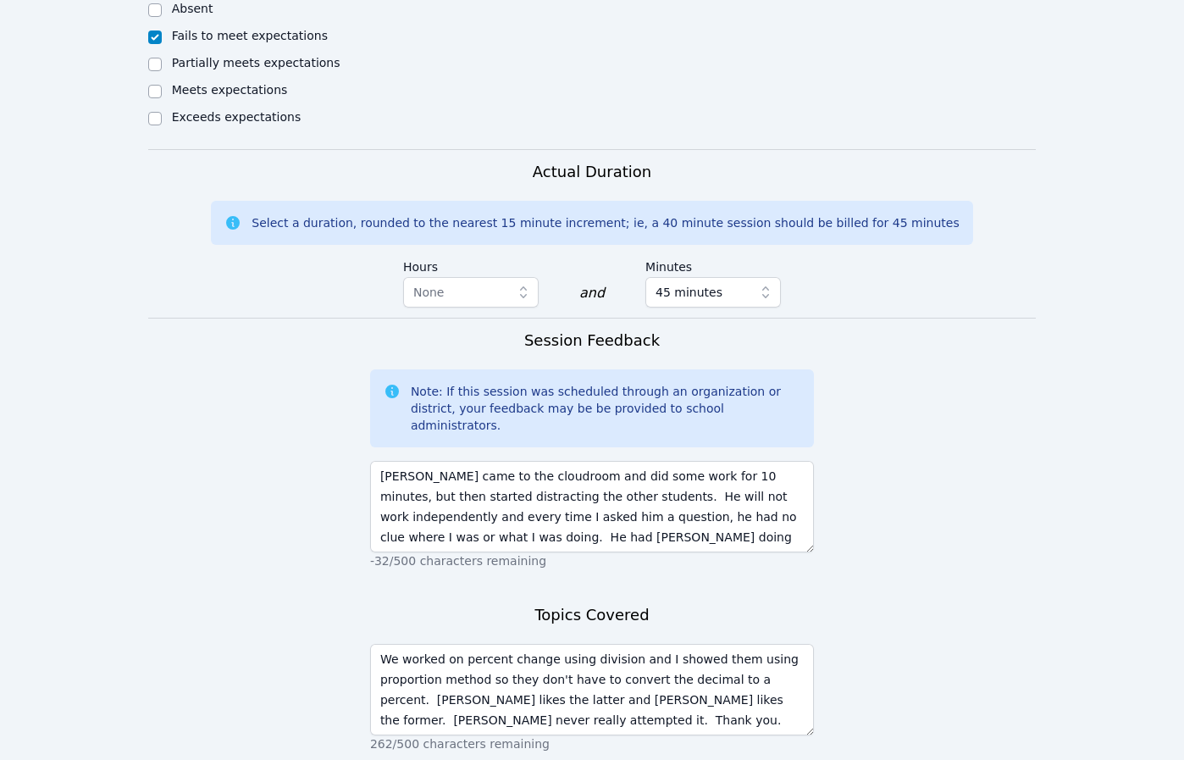
scroll to position [1844, 0]
